Goal: Register for event/course

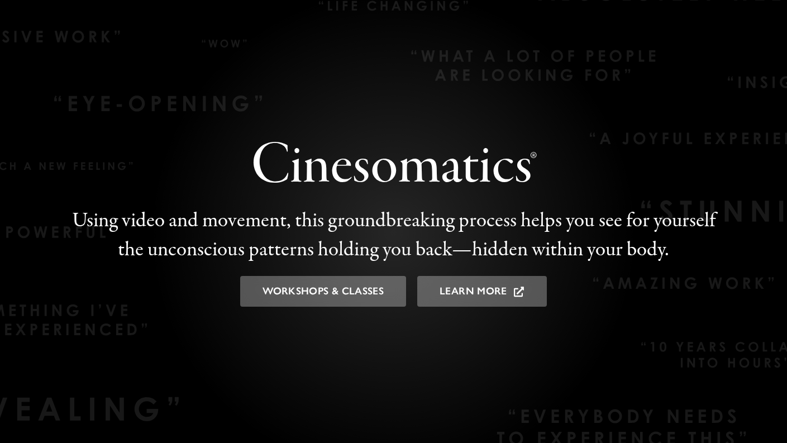
scroll to position [1563, 0]
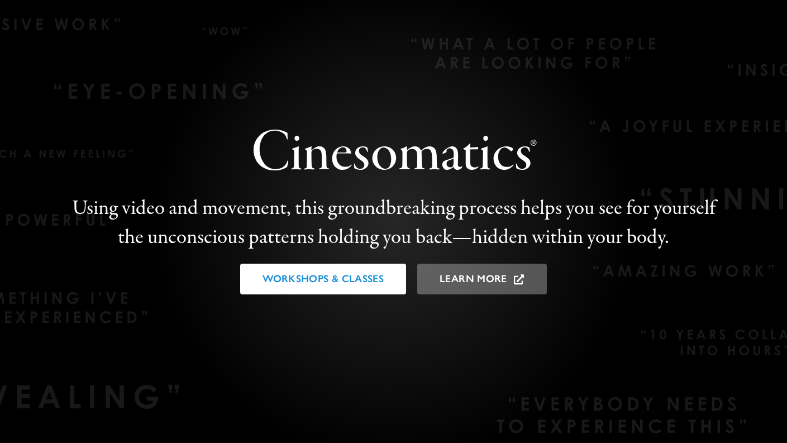
click at [322, 276] on span "Workshops & Classes" at bounding box center [322, 279] width 121 height 12
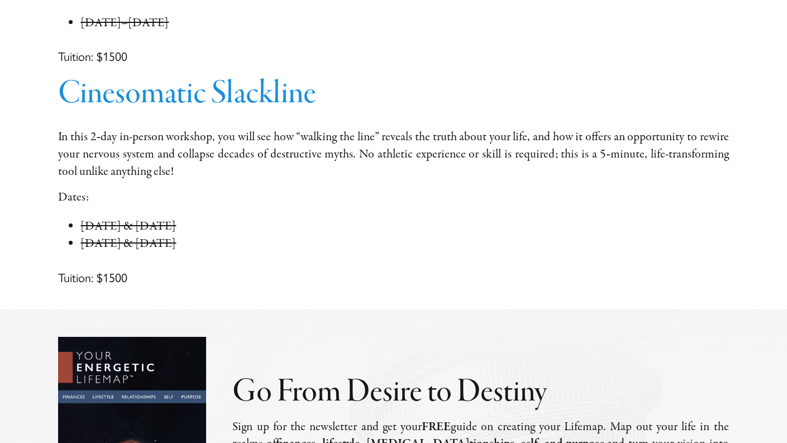
scroll to position [1195, 0]
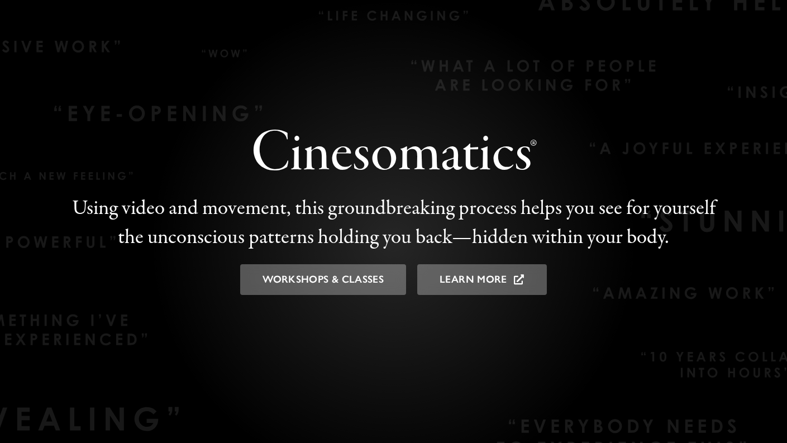
scroll to position [1563, 0]
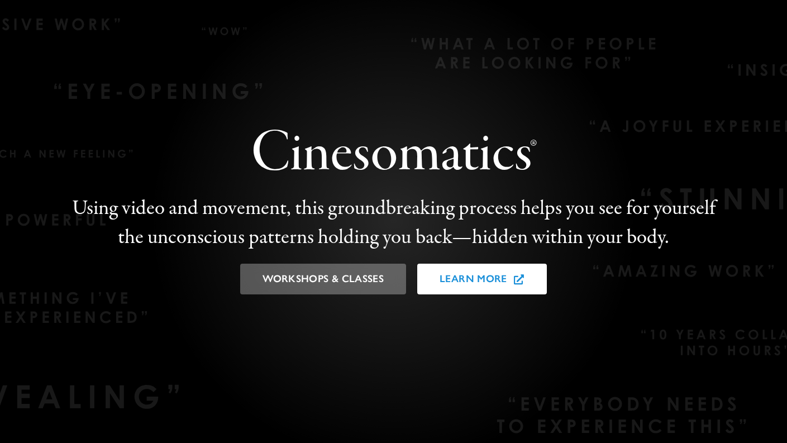
click at [515, 280] on icon at bounding box center [519, 279] width 10 height 10
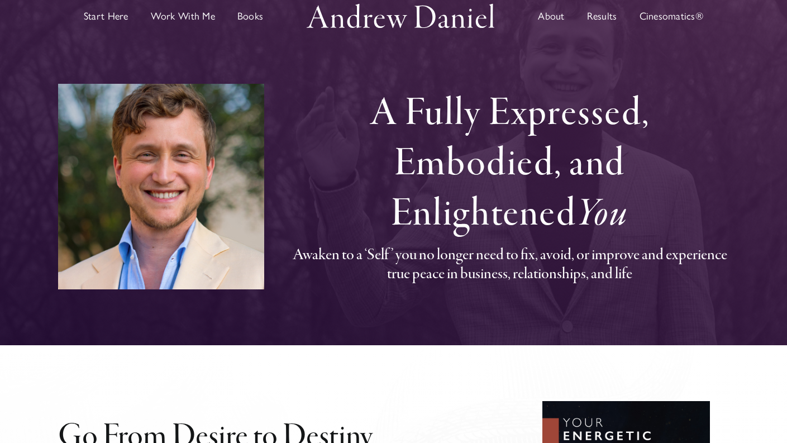
scroll to position [0, 0]
